Goal: Task Accomplishment & Management: Manage account settings

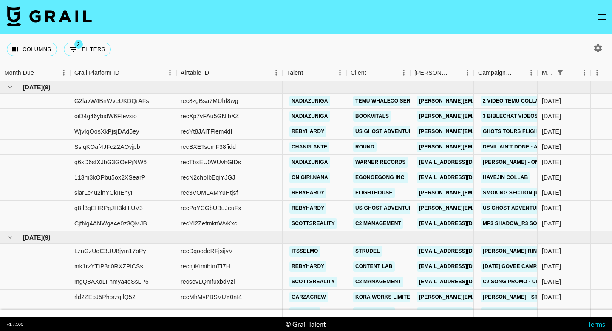
click at [601, 21] on icon "open drawer" at bounding box center [602, 17] width 10 height 10
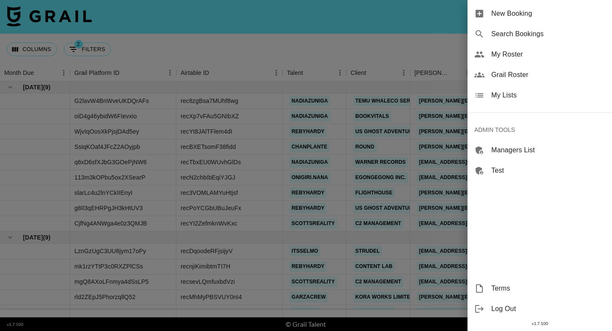
click at [532, 75] on span "Grail Roster" at bounding box center [549, 75] width 114 height 10
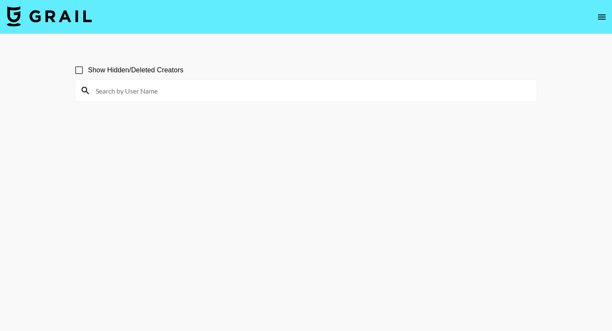
click at [198, 93] on input at bounding box center [311, 91] width 441 height 14
paste input "adridiaries"
type input "adridiaries"
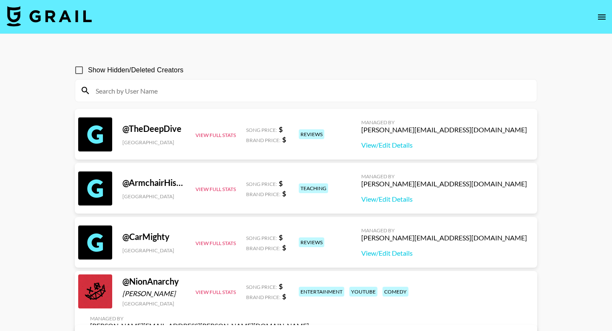
click at [192, 91] on input at bounding box center [311, 91] width 441 height 14
paste input "adridiaries"
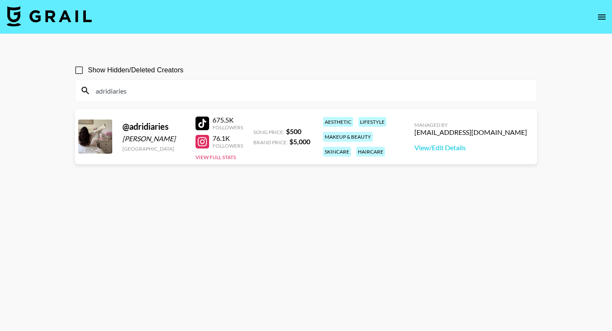
drag, startPoint x: 528, startPoint y: 134, endPoint x: 438, endPoint y: 134, distance: 89.3
click at [438, 134] on div "Managed By [PERSON_NAME][EMAIL_ADDRESS][DOMAIN_NAME] View/Edit Details" at bounding box center [471, 137] width 126 height 44
copy div "[EMAIL_ADDRESS][DOMAIN_NAME]"
click at [334, 86] on input "adridiaries" at bounding box center [311, 91] width 441 height 14
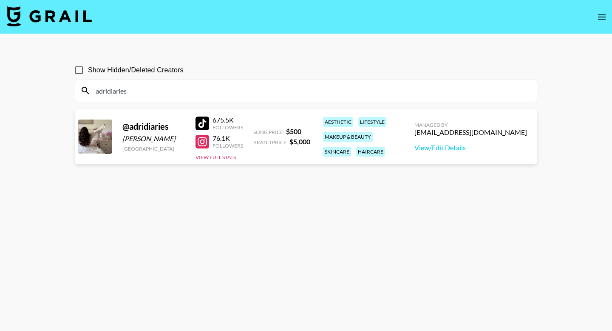
click at [334, 86] on input "adridiaries" at bounding box center [311, 91] width 441 height 14
paste input "jennxevans"
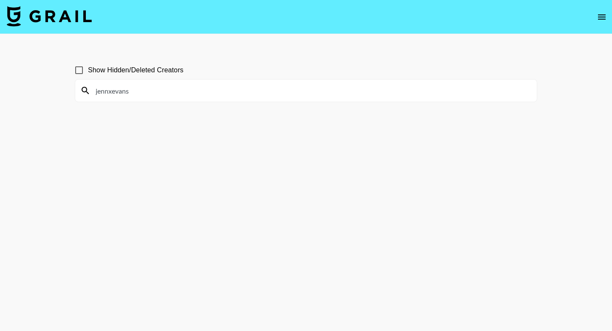
click at [97, 93] on input "jennxevans" at bounding box center [311, 91] width 441 height 14
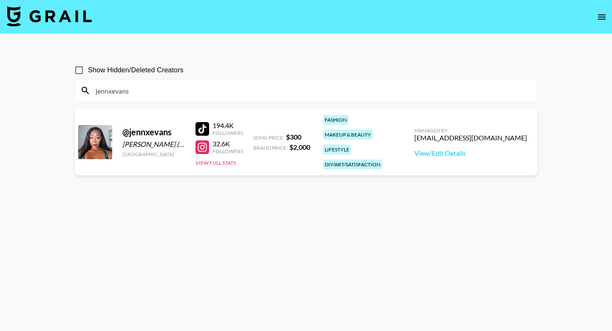
click at [150, 93] on input "jennxevans" at bounding box center [311, 91] width 441 height 14
paste input "agandana?"
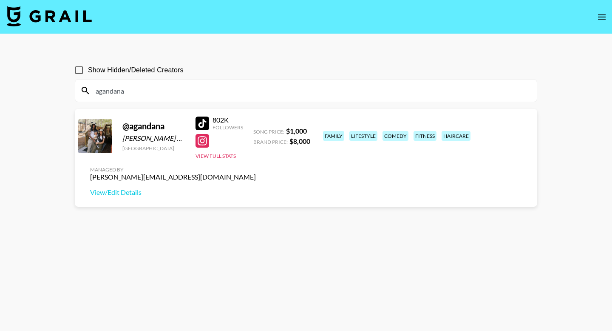
click at [247, 86] on input "agandana" at bounding box center [311, 91] width 441 height 14
paste input "p1utoxo"
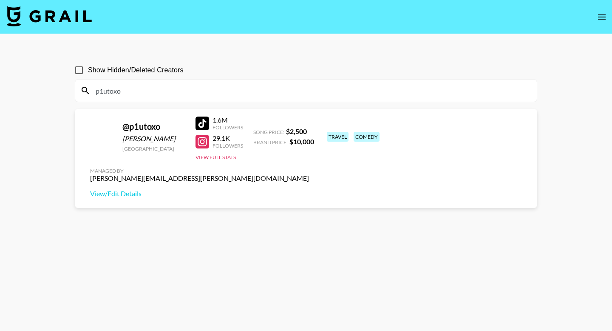
type input "p1utoxo"
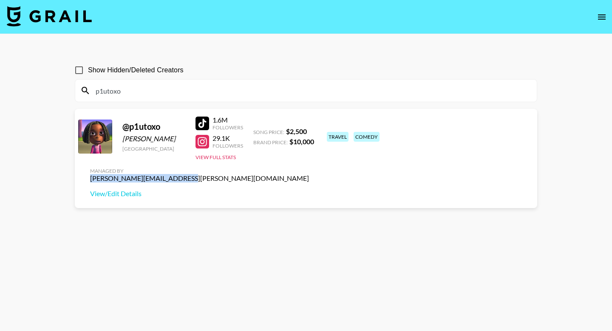
drag, startPoint x: 439, startPoint y: 133, endPoint x: 533, endPoint y: 133, distance: 94.4
click at [316, 161] on div "Managed By [PERSON_NAME][EMAIL_ADDRESS][PERSON_NAME][DOMAIN_NAME] View/Edit Det…" at bounding box center [199, 183] width 233 height 44
copy div "[PERSON_NAME][EMAIL_ADDRESS][PERSON_NAME][DOMAIN_NAME]"
click at [73, 16] on img at bounding box center [49, 16] width 85 height 20
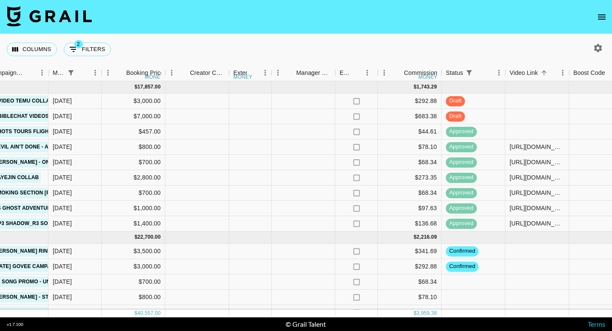
scroll to position [0, 604]
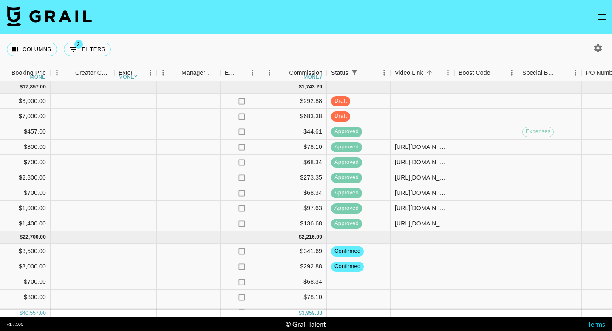
click at [416, 114] on div at bounding box center [423, 116] width 64 height 15
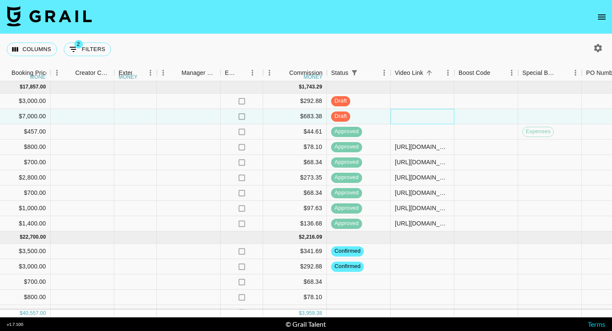
click at [416, 114] on div at bounding box center [423, 116] width 64 height 15
type input "[URL][DOMAIN_NAME]"
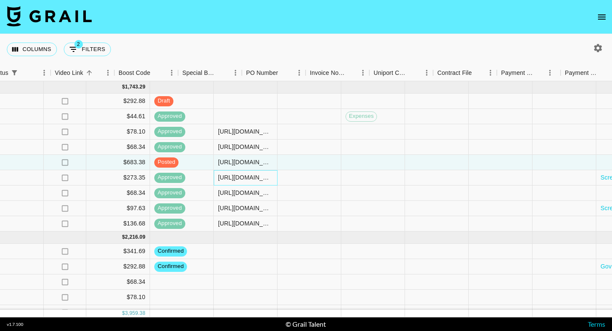
scroll to position [0, 1055]
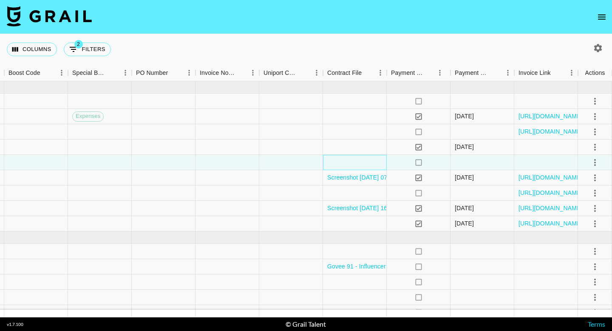
click at [345, 164] on div at bounding box center [355, 162] width 64 height 15
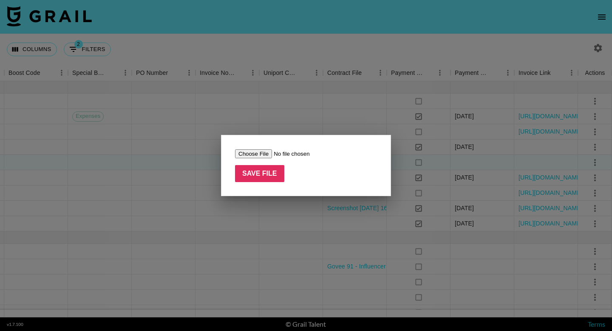
click at [261, 150] on input "file" at bounding box center [289, 153] width 108 height 9
click at [192, 202] on div at bounding box center [306, 165] width 612 height 331
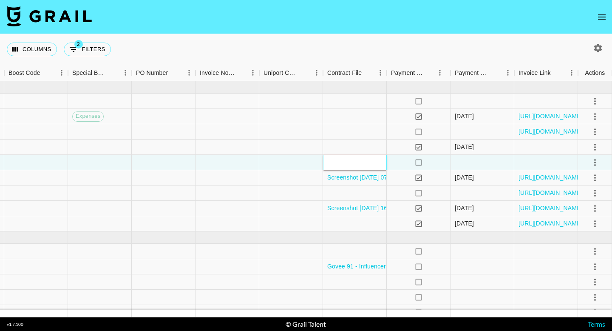
click at [342, 162] on div at bounding box center [355, 162] width 64 height 15
click at [344, 164] on div at bounding box center [355, 162] width 64 height 15
click at [293, 179] on div at bounding box center [291, 177] width 64 height 15
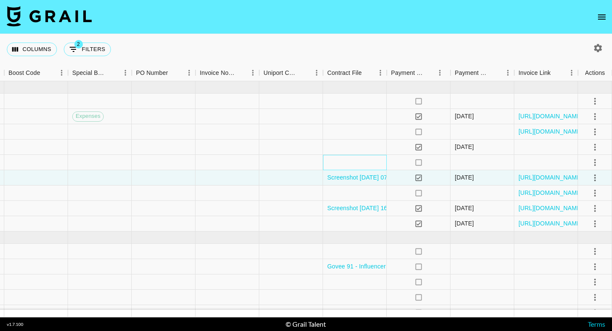
click at [351, 158] on div at bounding box center [355, 162] width 64 height 15
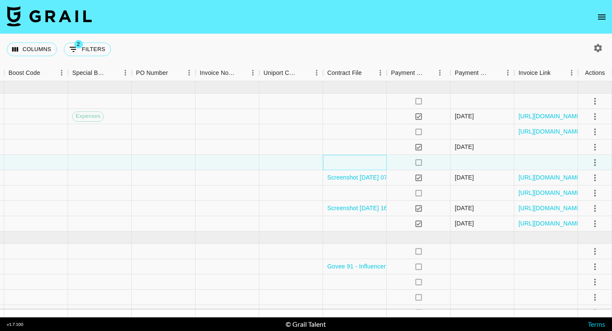
click at [351, 158] on div at bounding box center [355, 162] width 64 height 15
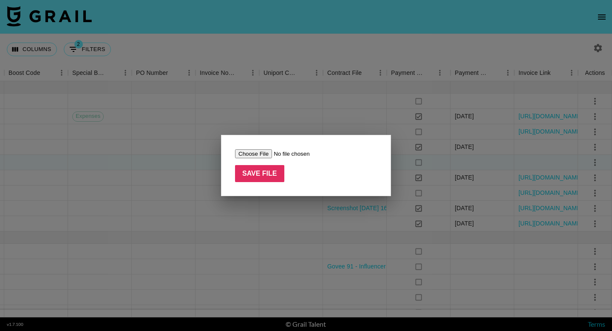
click at [243, 146] on div "Save File" at bounding box center [306, 165] width 170 height 61
click at [245, 152] on input "file" at bounding box center [289, 153] width 108 height 9
type input "C:\fakepath\Screenshot [DATE] 09.19.01.png"
click at [265, 173] on input "Save File" at bounding box center [259, 173] width 49 height 17
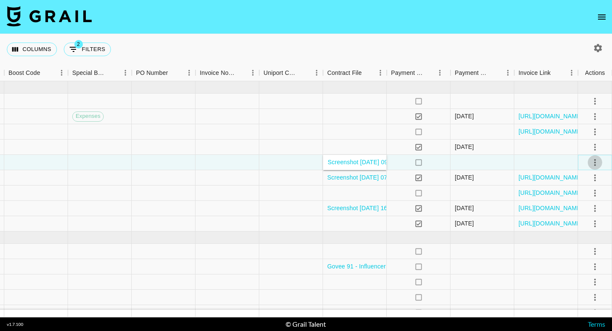
click at [598, 162] on icon "select merge strategy" at bounding box center [595, 162] width 10 height 10
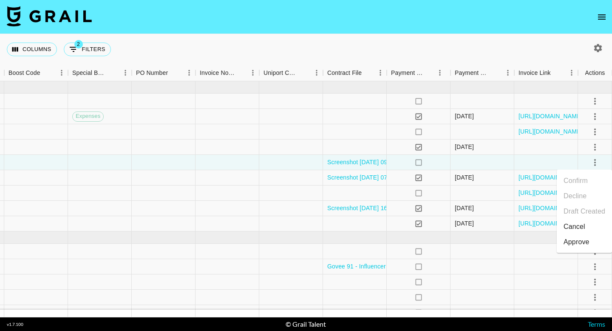
click at [581, 243] on div "Approve" at bounding box center [577, 242] width 26 height 10
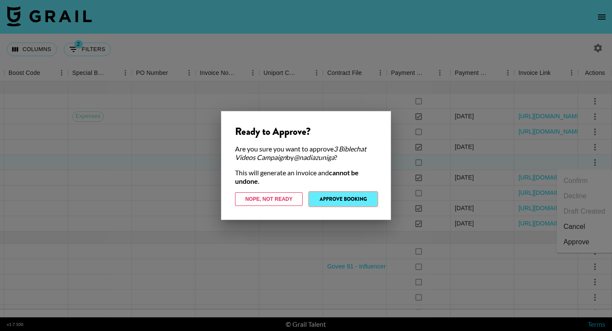
click at [347, 196] on button "Approve Booking" at bounding box center [344, 199] width 68 height 14
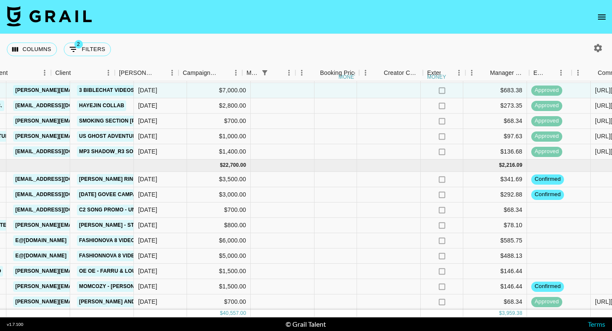
scroll to position [72, 254]
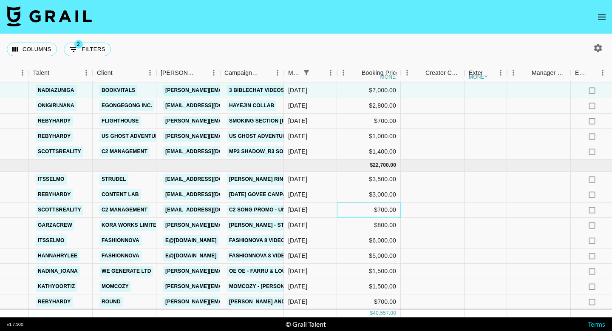
click at [389, 210] on div "$700.00" at bounding box center [369, 209] width 64 height 15
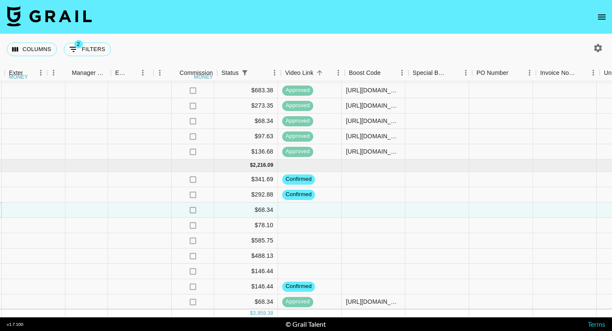
scroll to position [72, 1055]
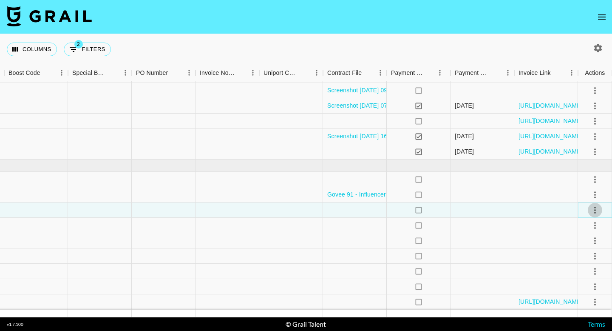
click at [595, 210] on icon "select merge strategy" at bounding box center [596, 210] width 2 height 7
click at [588, 225] on li "Confirm" at bounding box center [584, 228] width 55 height 15
click at [591, 262] on li "Draft Created" at bounding box center [584, 258] width 55 height 15
click at [279, 256] on div at bounding box center [291, 255] width 64 height 15
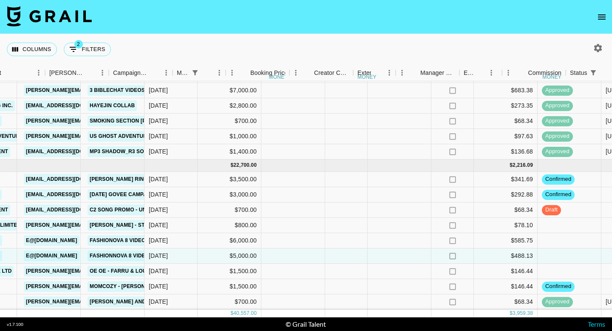
scroll to position [72, 365]
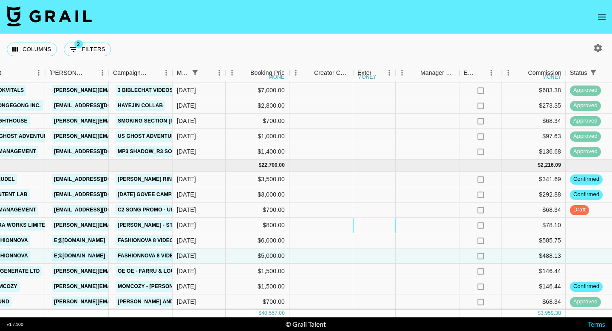
click at [376, 228] on div at bounding box center [374, 225] width 43 height 15
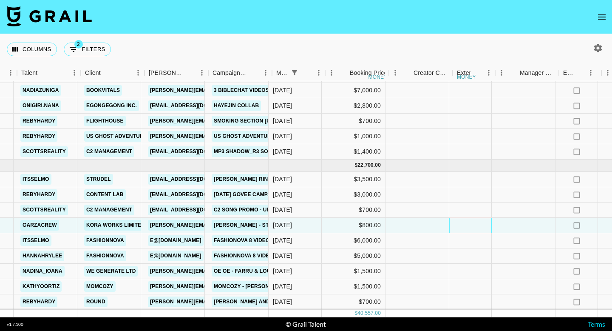
scroll to position [72, 266]
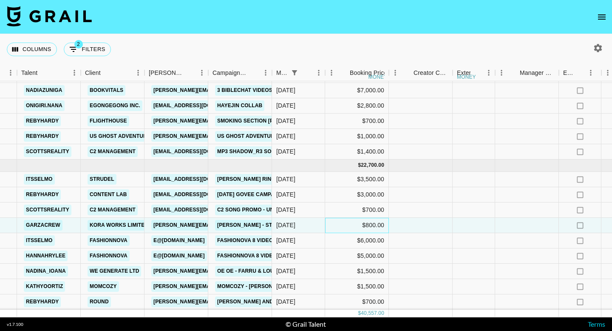
click at [382, 224] on div "$800.00" at bounding box center [357, 225] width 64 height 15
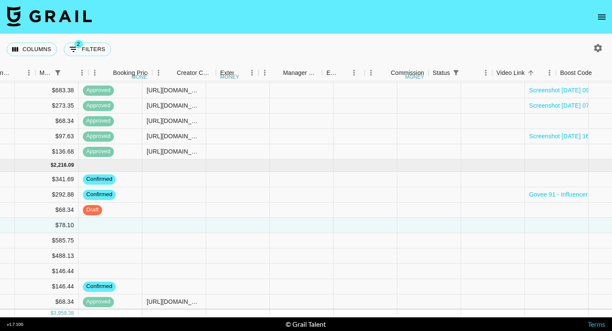
scroll to position [72, 1055]
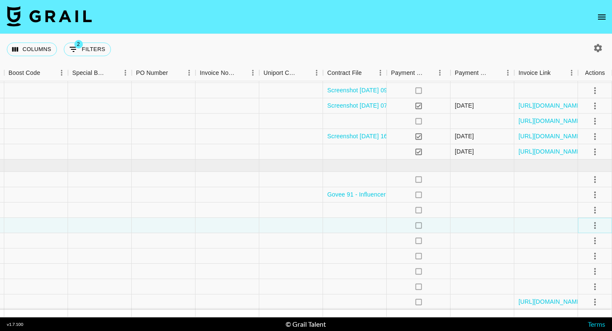
click at [592, 225] on icon "select merge strategy" at bounding box center [595, 225] width 10 height 10
click at [584, 242] on li "Confirm" at bounding box center [584, 243] width 55 height 15
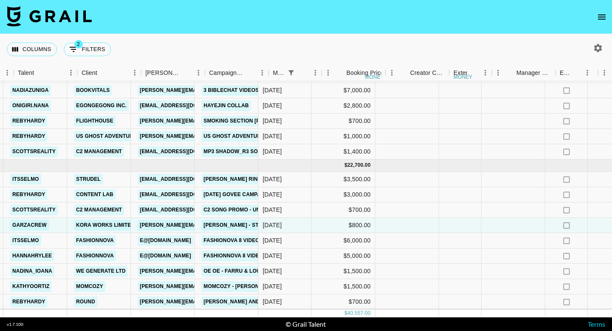
scroll to position [72, 256]
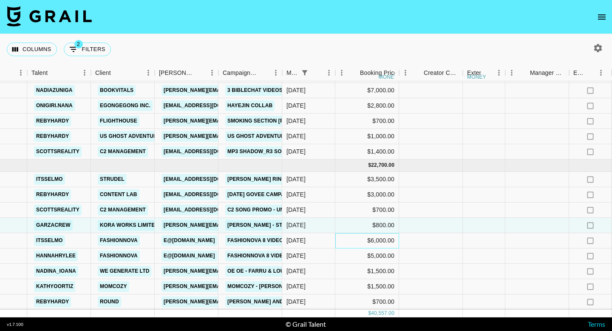
click at [373, 241] on div "$6,000.00" at bounding box center [368, 240] width 64 height 15
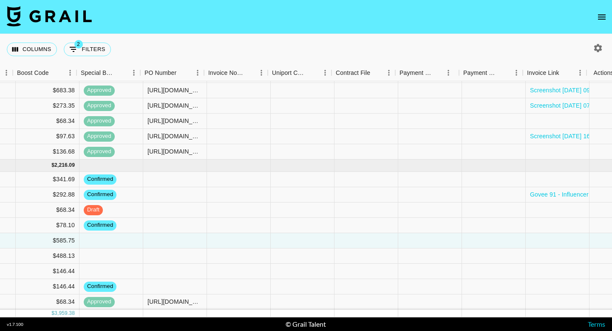
scroll to position [72, 1055]
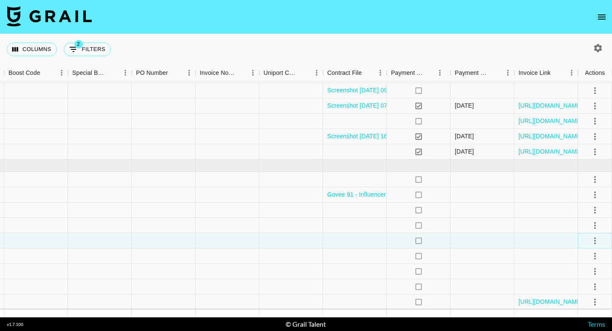
click at [593, 238] on icon "select merge strategy" at bounding box center [595, 241] width 10 height 10
click at [581, 159] on li "Confirm" at bounding box center [584, 161] width 55 height 15
click at [597, 260] on icon "select merge strategy" at bounding box center [595, 256] width 10 height 10
click at [579, 173] on li "Confirm" at bounding box center [584, 176] width 55 height 15
click at [288, 252] on div at bounding box center [291, 255] width 64 height 15
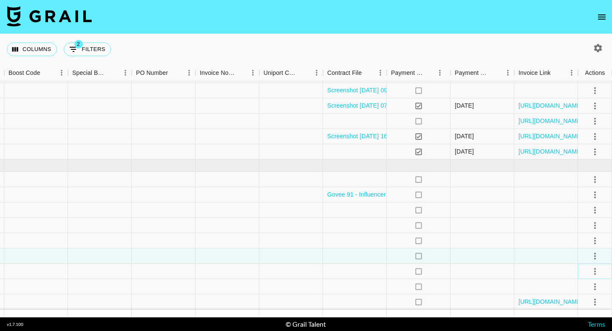
click at [595, 269] on icon "select merge strategy" at bounding box center [595, 271] width 10 height 10
click at [579, 193] on li "Confirm" at bounding box center [584, 191] width 55 height 15
click at [231, 279] on div at bounding box center [228, 286] width 64 height 15
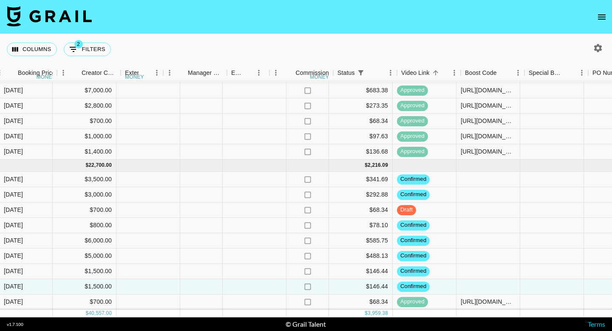
scroll to position [72, 598]
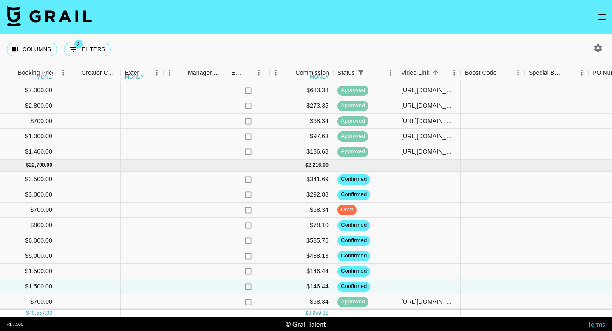
click at [596, 20] on button "open drawer" at bounding box center [602, 17] width 17 height 17
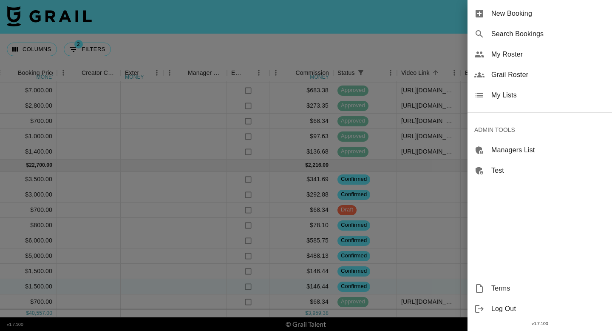
click at [505, 72] on span "Grail Roster" at bounding box center [549, 75] width 114 height 10
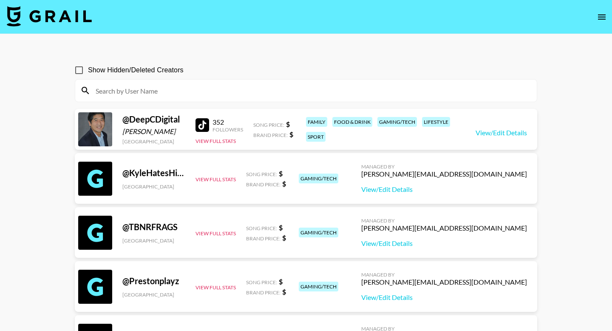
click at [178, 90] on input at bounding box center [311, 91] width 441 height 14
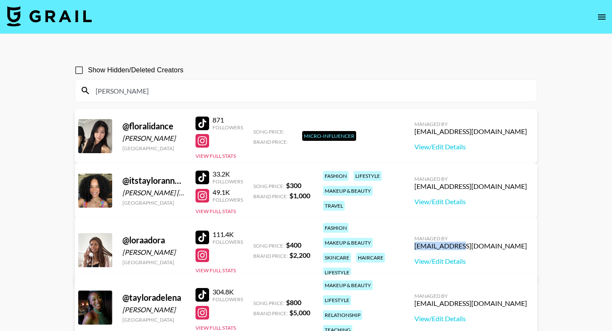
drag, startPoint x: 430, startPoint y: 240, endPoint x: 475, endPoint y: 242, distance: 45.1
click at [475, 242] on div "Managed By [EMAIL_ADDRESS][DOMAIN_NAME] View/Edit Details" at bounding box center [471, 250] width 126 height 44
copy div "aino.laasonen"
click at [186, 87] on input "[PERSON_NAME]" at bounding box center [311, 91] width 441 height 14
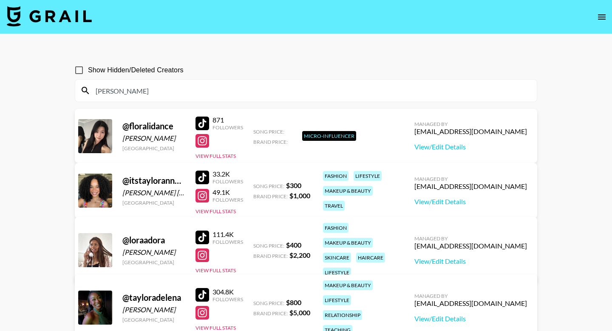
click at [186, 87] on input "[PERSON_NAME]" at bounding box center [311, 91] width 441 height 14
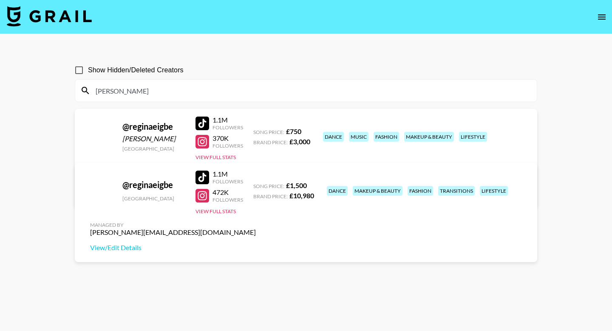
type input "[PERSON_NAME]"
